Goal: Task Accomplishment & Management: Use online tool/utility

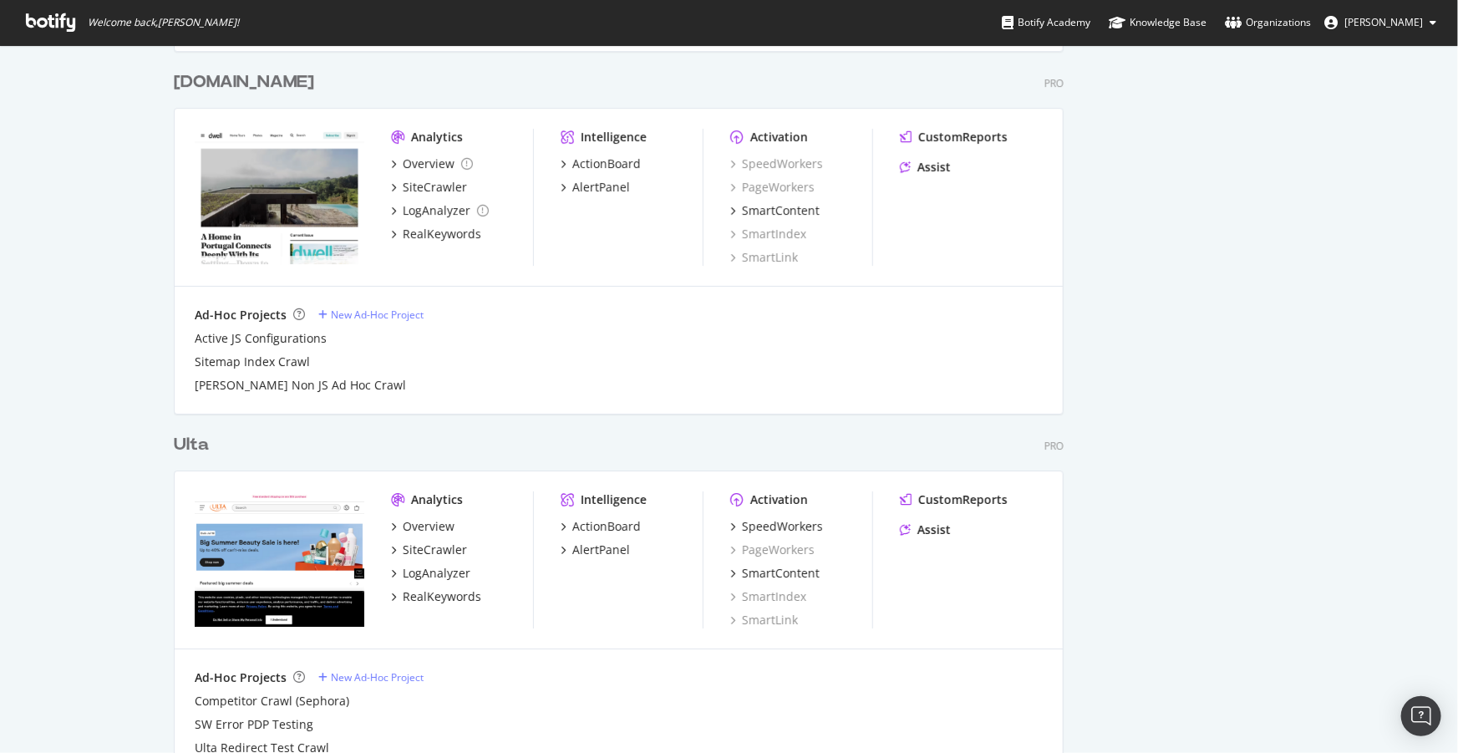
scroll to position [2813, 0]
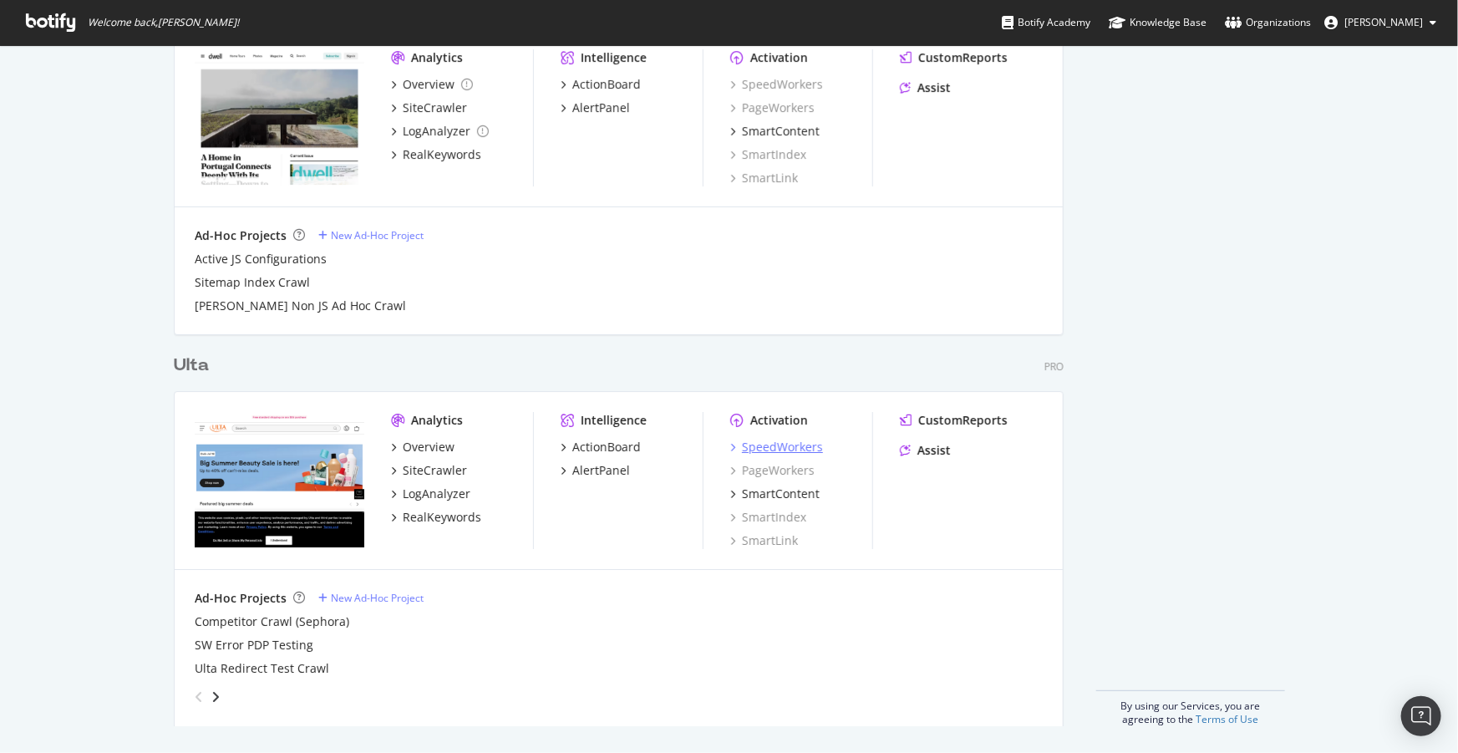
click at [773, 448] on div "SpeedWorkers" at bounding box center [782, 447] width 81 height 17
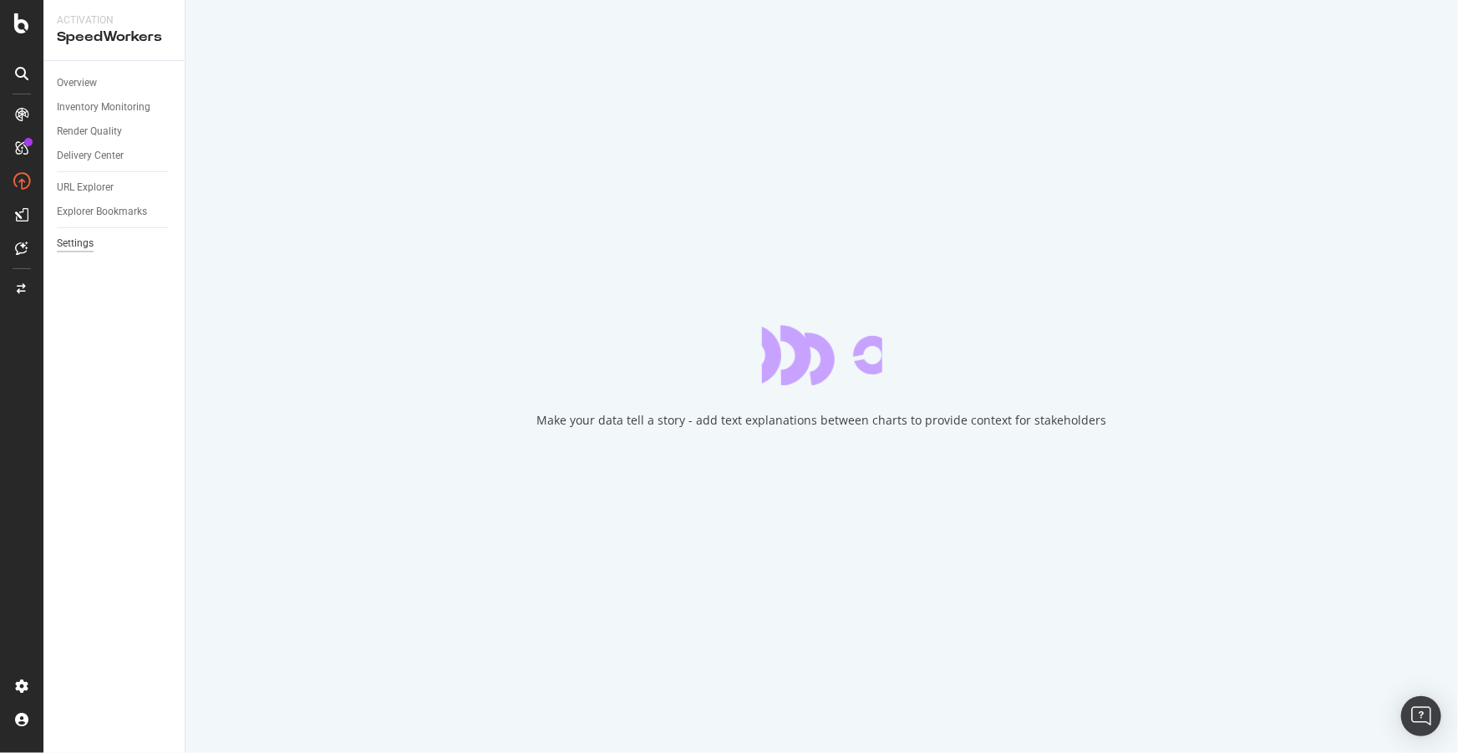
click at [76, 239] on div "Settings" at bounding box center [75, 244] width 37 height 18
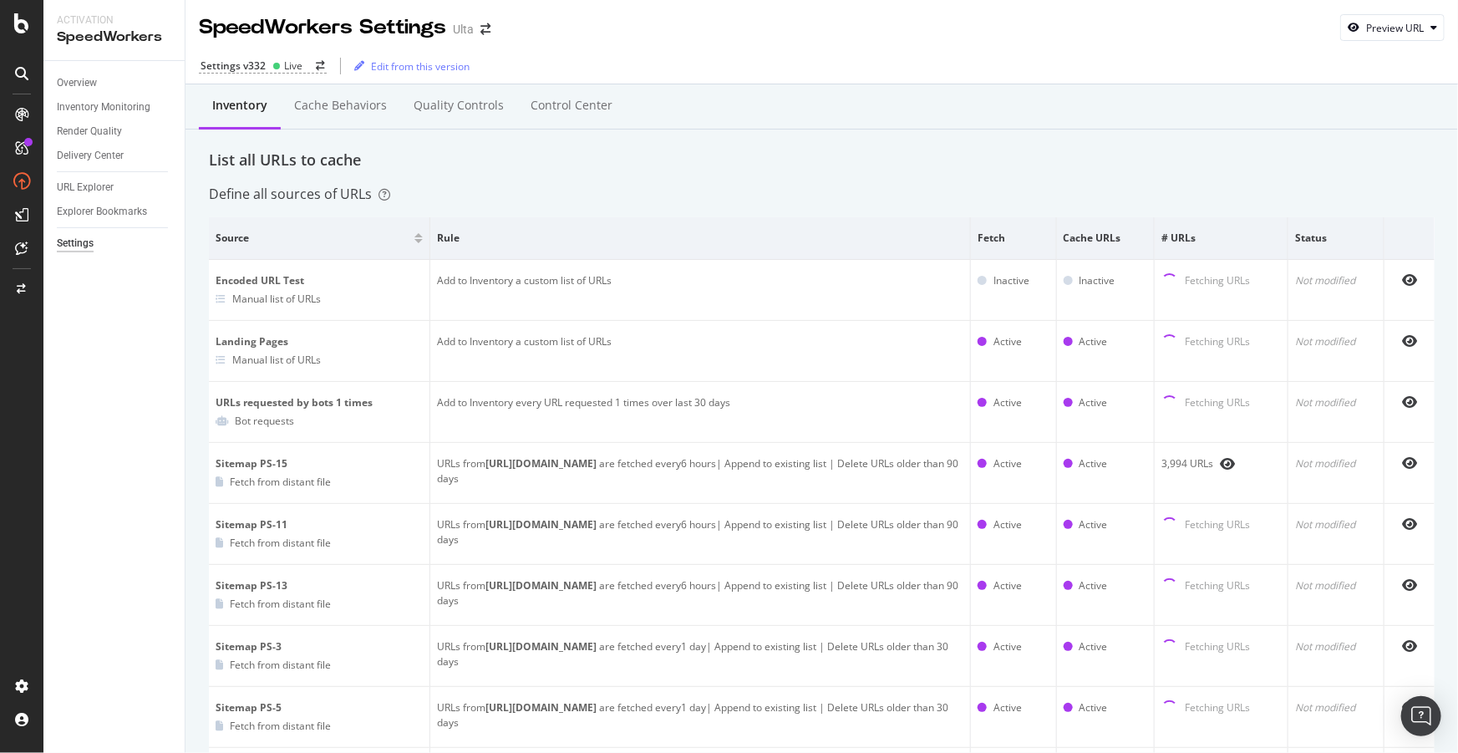
click at [241, 57] on div "Settings v332 Live Edit from this version" at bounding box center [821, 65] width 1272 height 35
click at [241, 60] on div "Settings v332" at bounding box center [232, 65] width 65 height 14
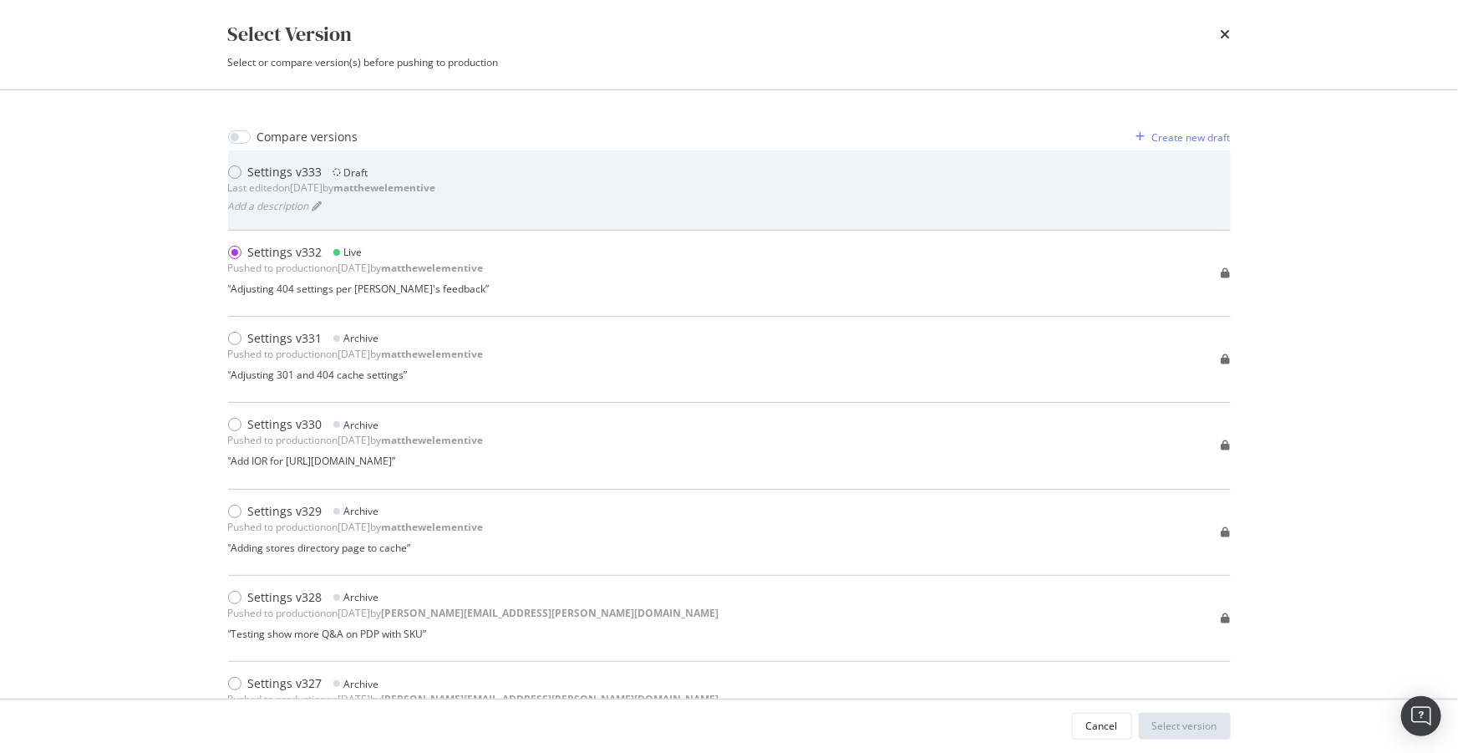
click at [276, 171] on div "Settings v333" at bounding box center [285, 172] width 74 height 17
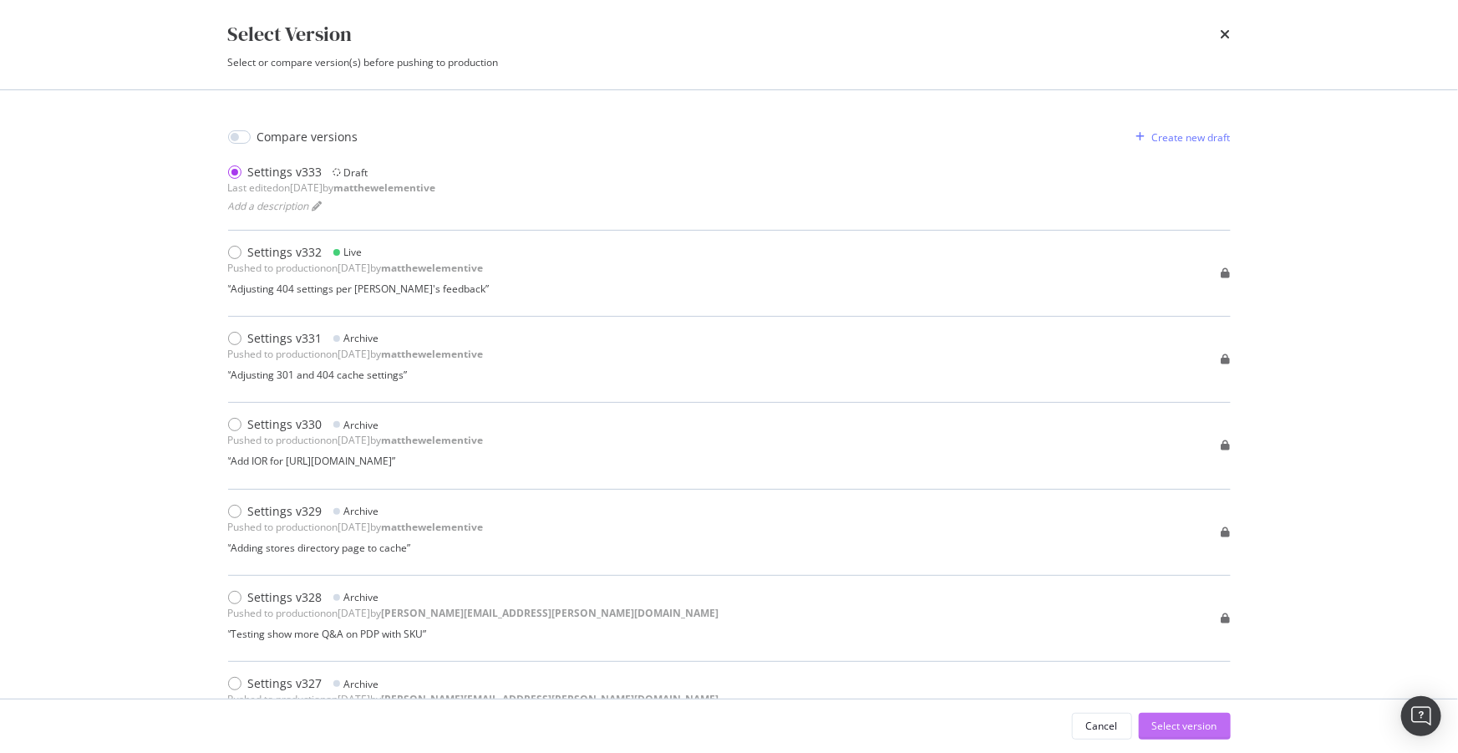
click at [1190, 728] on div "Select version" at bounding box center [1184, 725] width 65 height 14
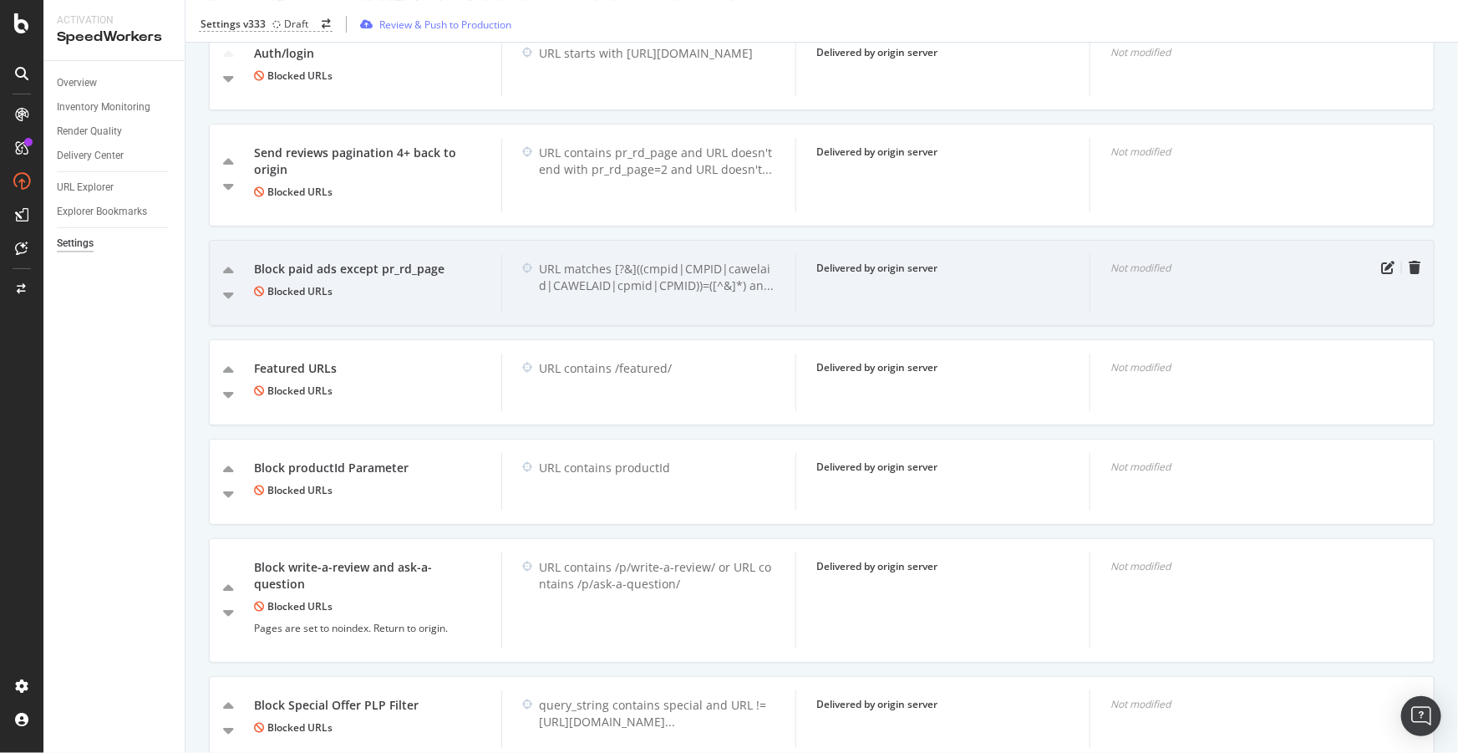
scroll to position [2252, 0]
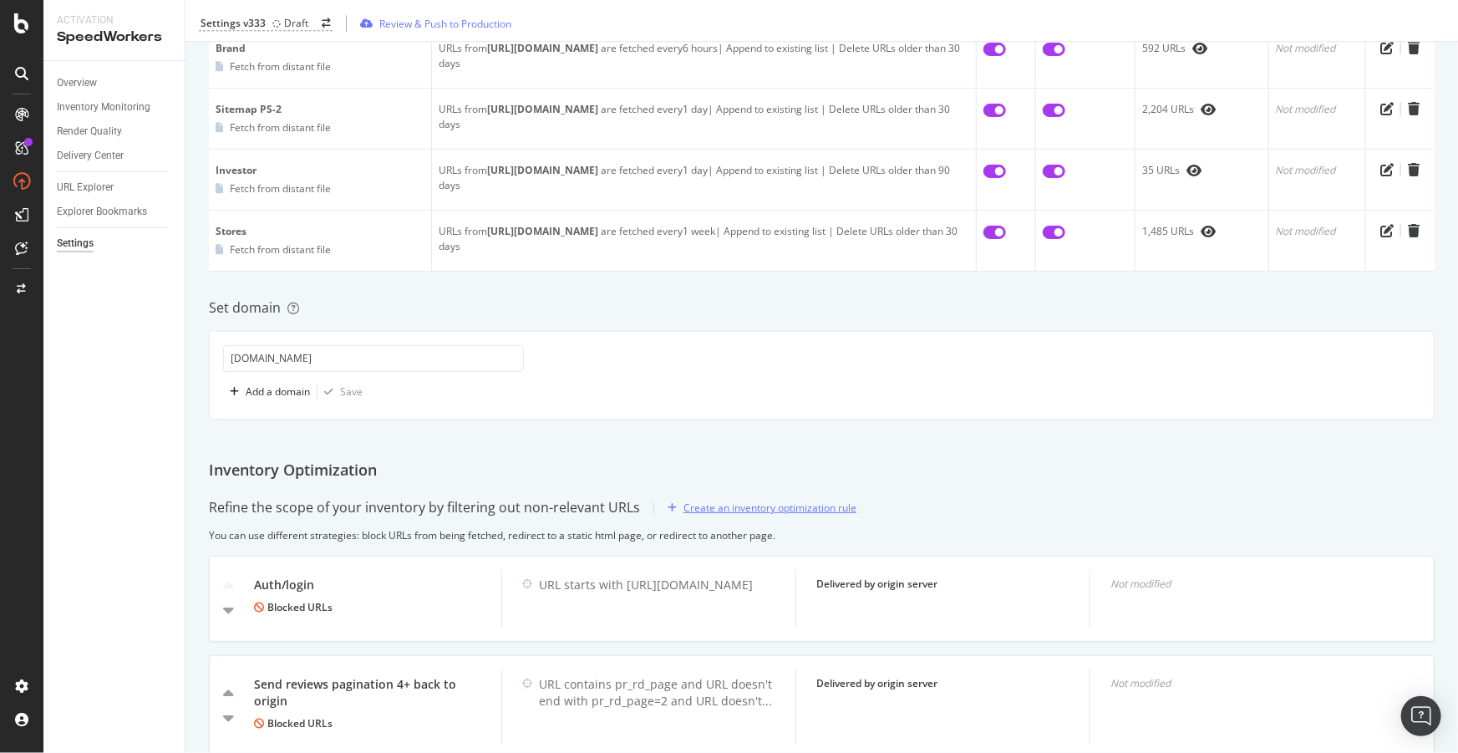
click at [765, 500] on div "Create an inventory optimization rule" at bounding box center [769, 507] width 173 height 14
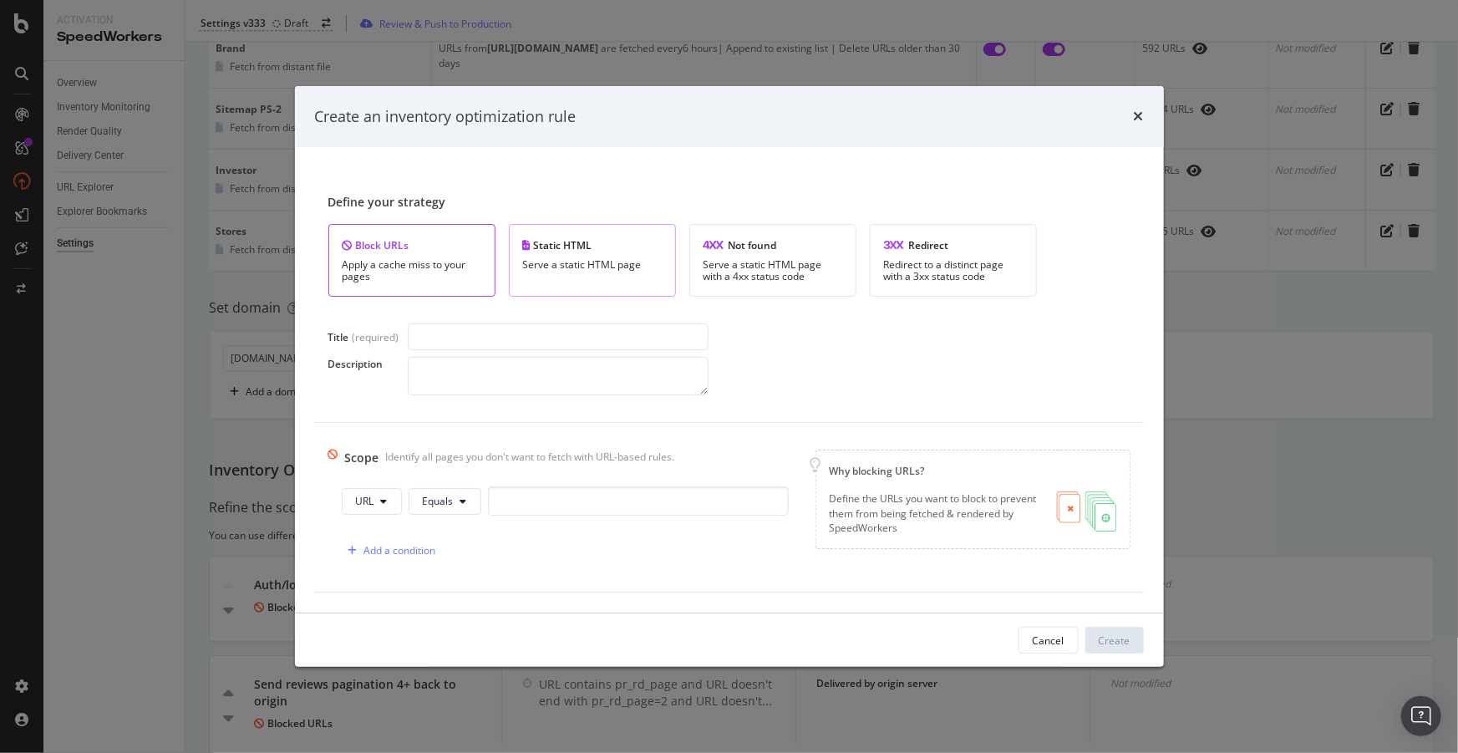
click at [599, 262] on div "Serve a static HTML page" at bounding box center [592, 265] width 139 height 12
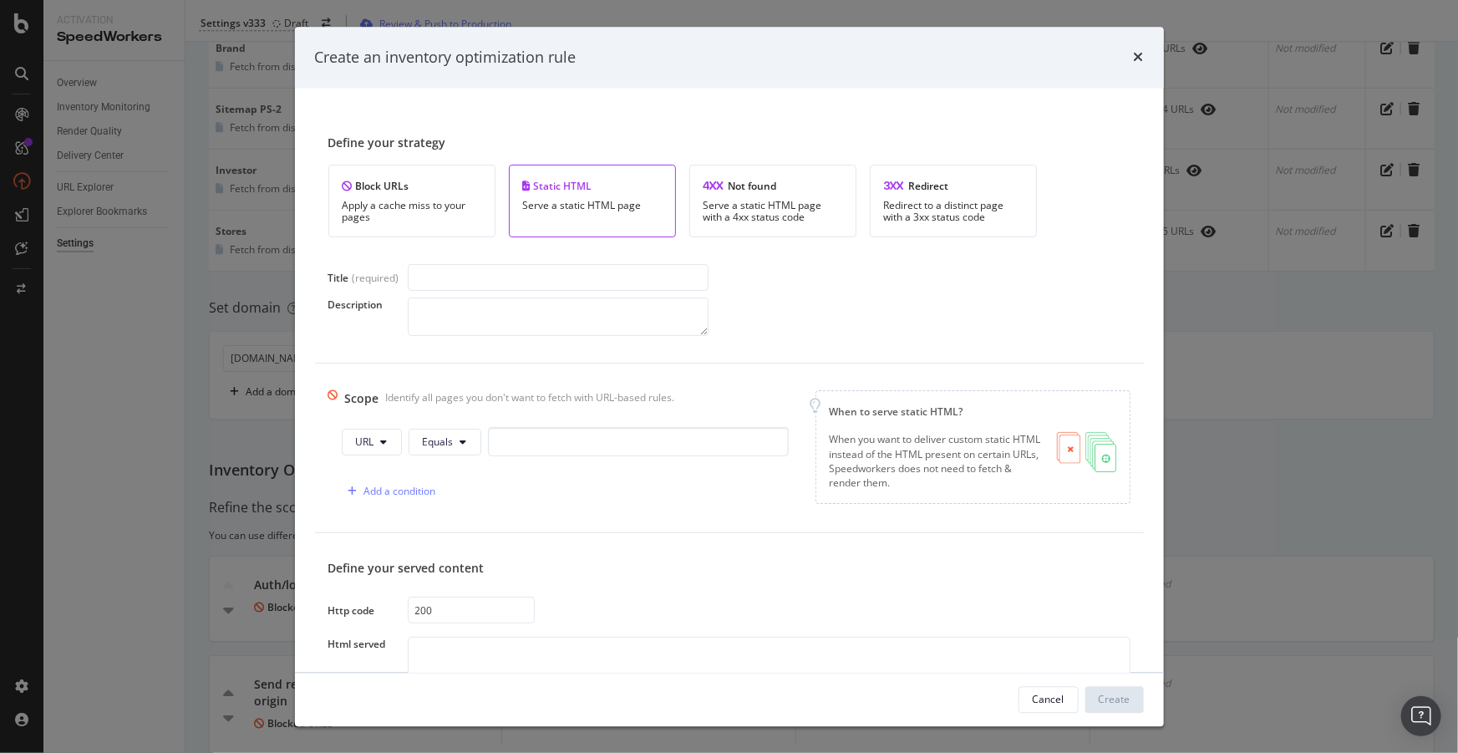
scroll to position [67, 0]
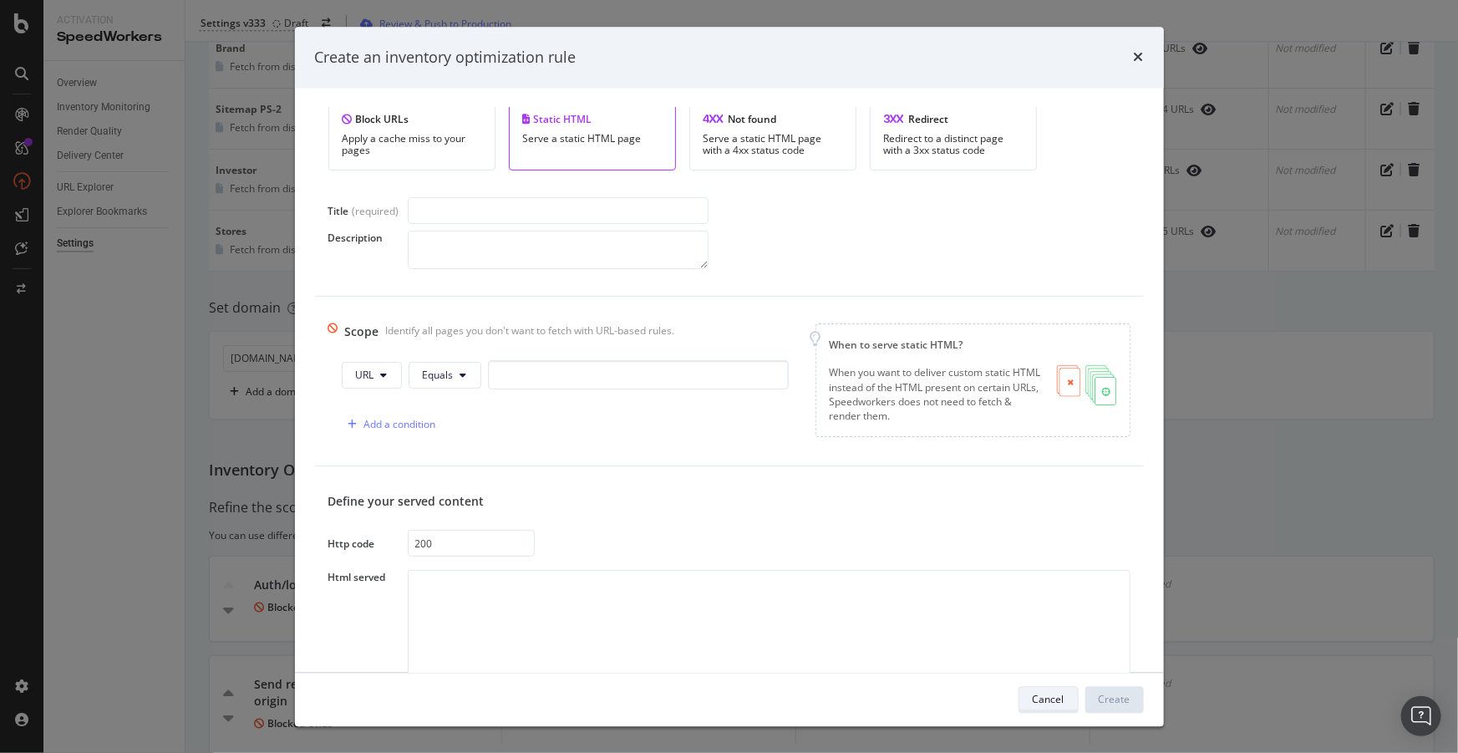
click at [1044, 692] on div "Cancel" at bounding box center [1049, 699] width 32 height 14
